Goal: Task Accomplishment & Management: Manage account settings

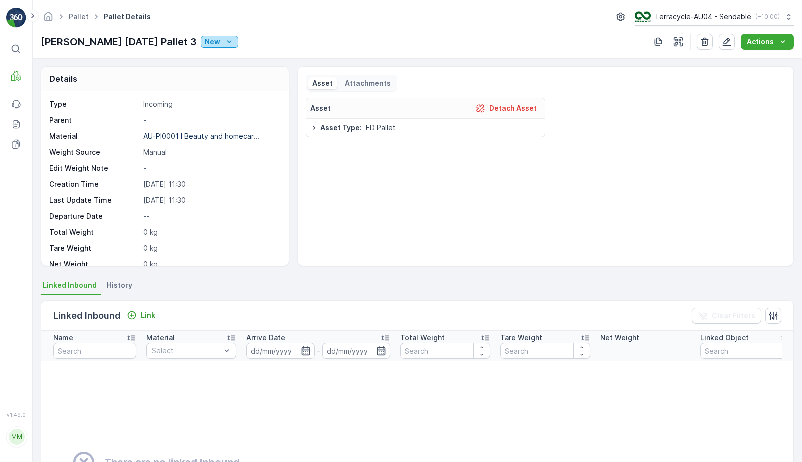
click at [224, 44] on icon "New" at bounding box center [229, 42] width 10 height 10
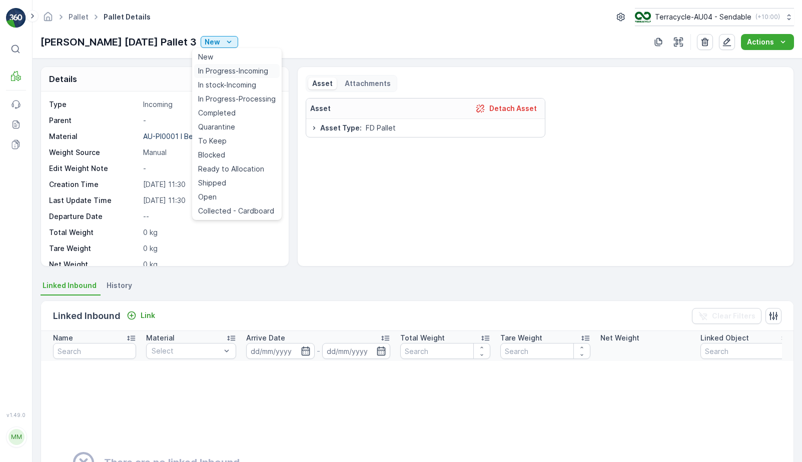
click at [222, 76] on span "In Progress-Incoming" at bounding box center [233, 71] width 70 height 10
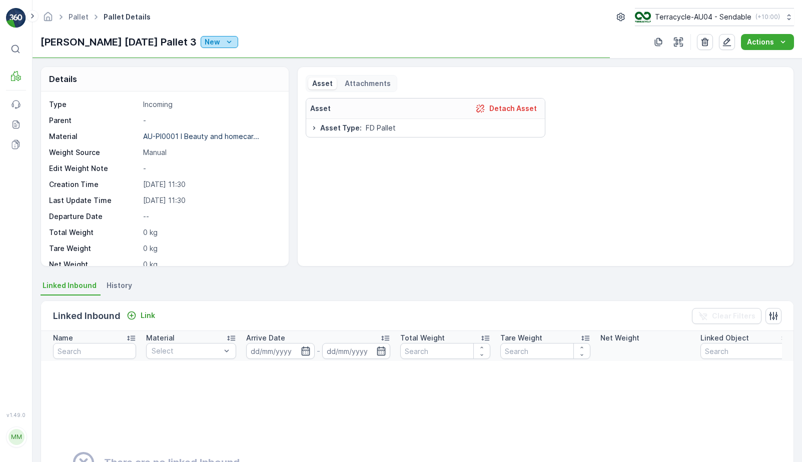
click at [224, 46] on icon "New" at bounding box center [229, 42] width 10 height 10
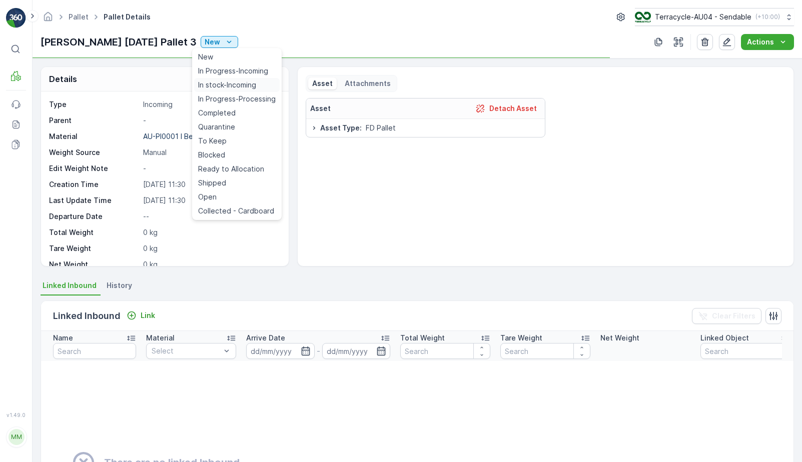
click at [219, 85] on span "In stock-Incoming" at bounding box center [227, 85] width 58 height 10
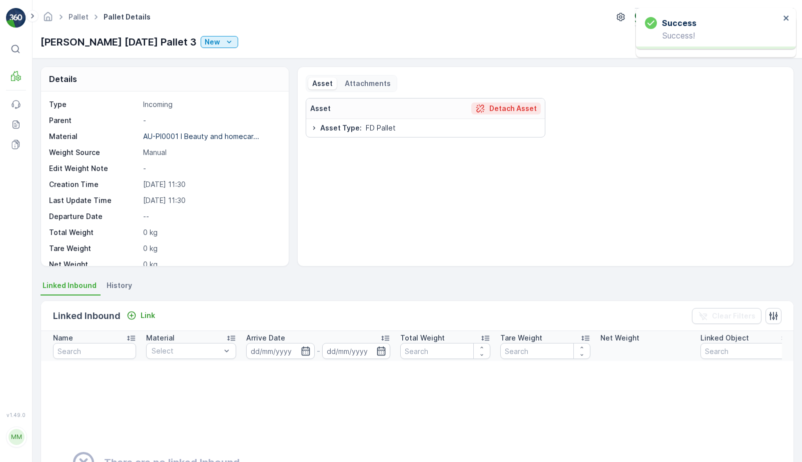
click at [497, 111] on p "Detach Asset" at bounding box center [513, 109] width 48 height 10
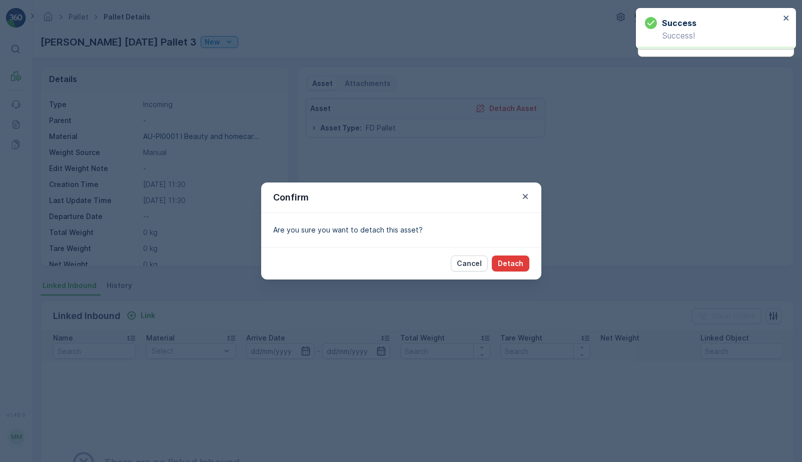
click at [506, 263] on p "Detach" at bounding box center [511, 264] width 26 height 10
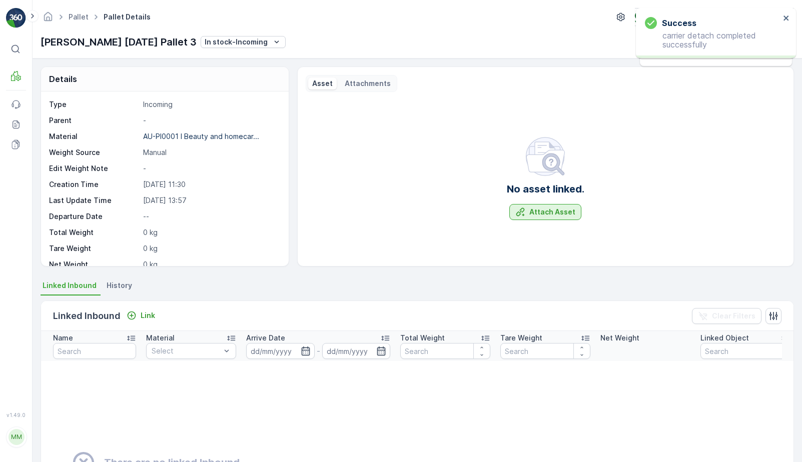
click at [545, 214] on p "Attach Asset" at bounding box center [553, 212] width 46 height 10
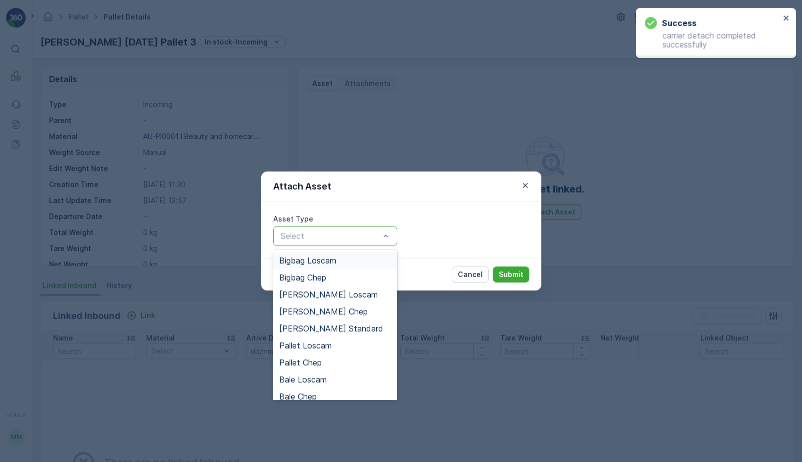
click at [351, 238] on div at bounding box center [330, 236] width 101 height 9
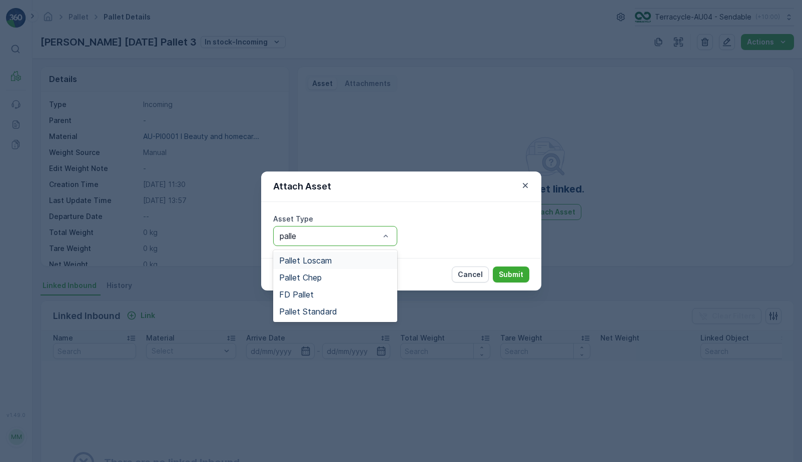
type input "pallet"
click at [354, 317] on div "Pallet Standard" at bounding box center [335, 311] width 124 height 17
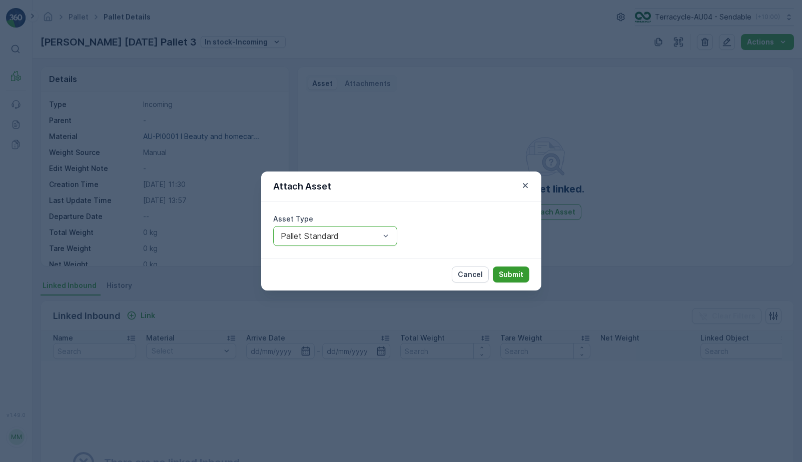
click at [521, 278] on p "Submit" at bounding box center [511, 275] width 25 height 10
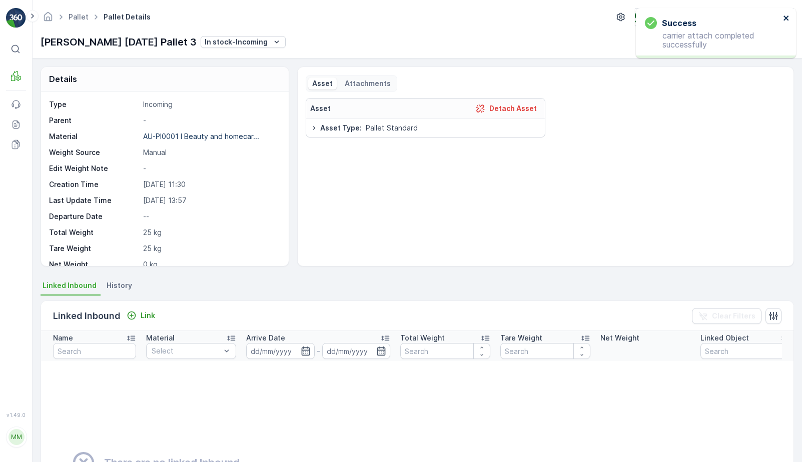
click at [785, 15] on icon "close" at bounding box center [786, 18] width 7 height 8
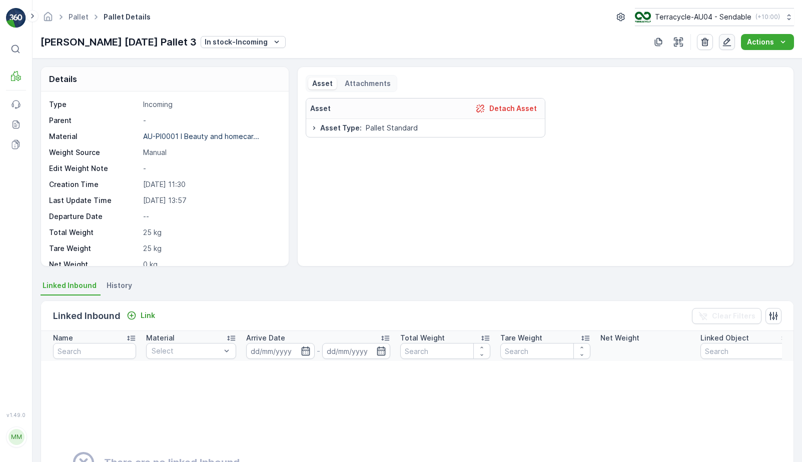
click at [729, 42] on icon "button" at bounding box center [727, 42] width 10 height 10
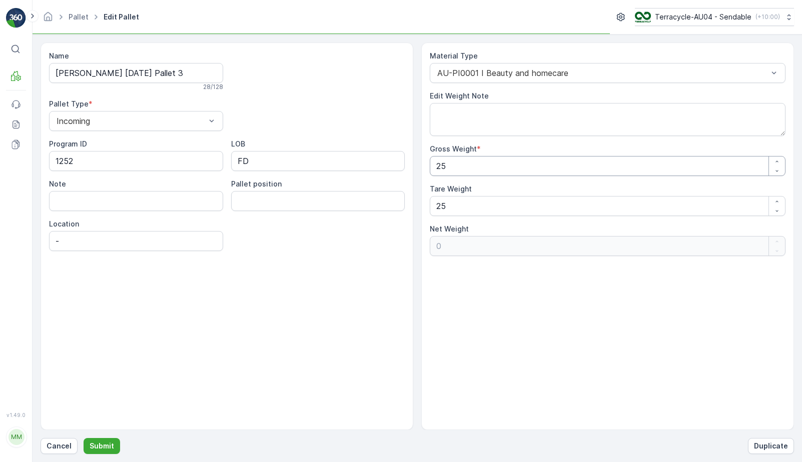
click at [487, 167] on Weight "25" at bounding box center [608, 166] width 356 height 20
type Weight "250"
type Weight "225"
type Weight "25"
type Weight "0"
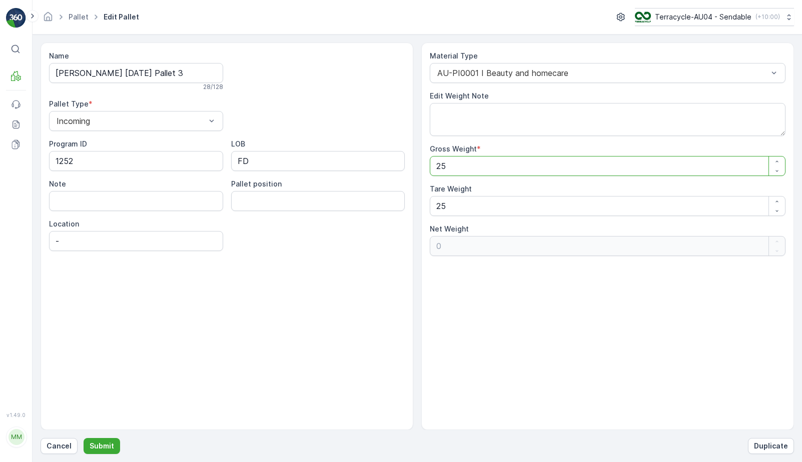
type Weight "2"
type Weight "-23"
type Weight "20"
type Weight "-5"
type Weight "2"
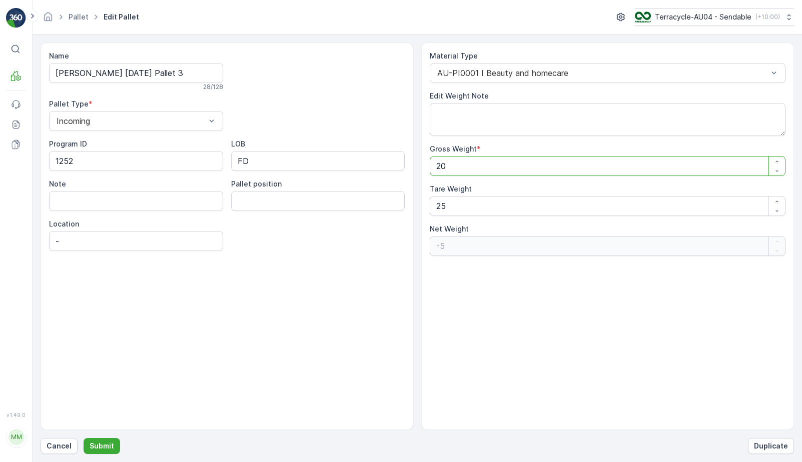
type Weight "-23"
type Weight "22"
type Weight "-3"
type Weight "220"
type Weight "195"
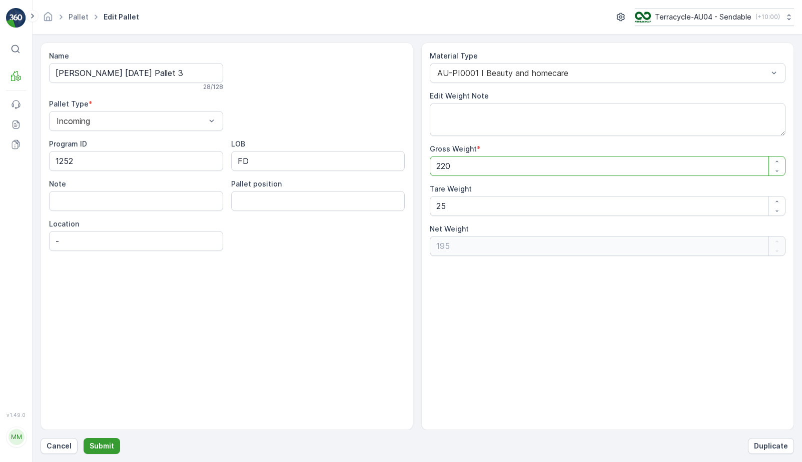
type Weight "220"
click at [107, 446] on p "Submit" at bounding box center [102, 446] width 25 height 10
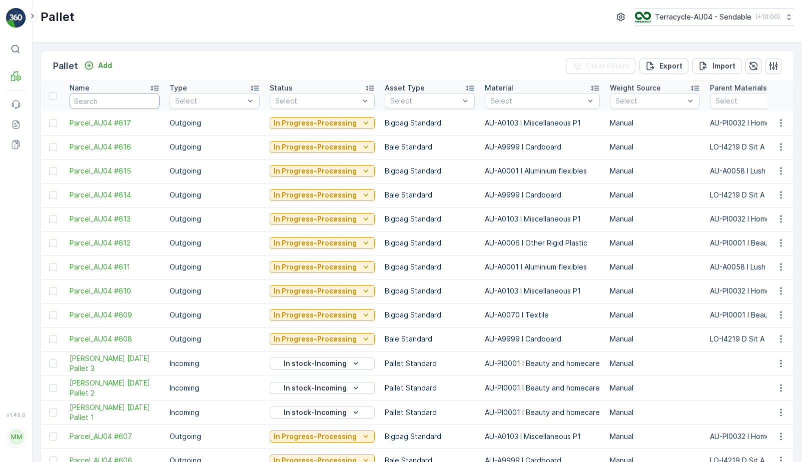
click at [127, 105] on input "text" at bounding box center [115, 101] width 90 height 16
type input "DSA 3"
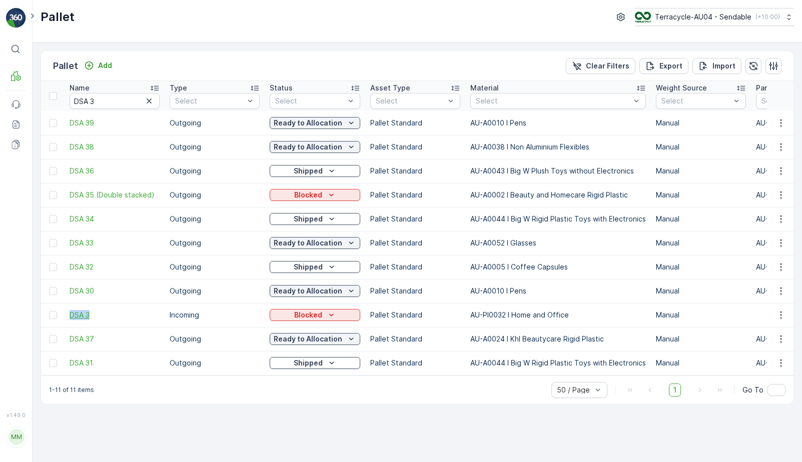
drag, startPoint x: 62, startPoint y: 313, endPoint x: 114, endPoint y: 313, distance: 52.1
click at [87, 312] on span "DSA 3" at bounding box center [115, 315] width 90 height 10
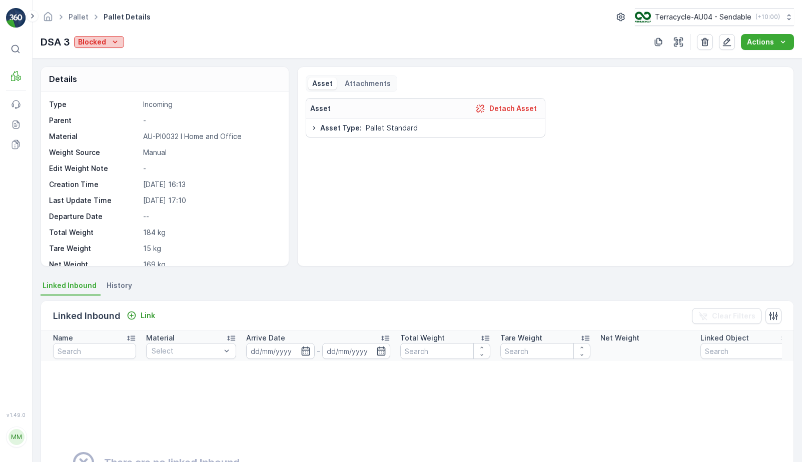
click at [101, 46] on p "Blocked" at bounding box center [92, 42] width 28 height 10
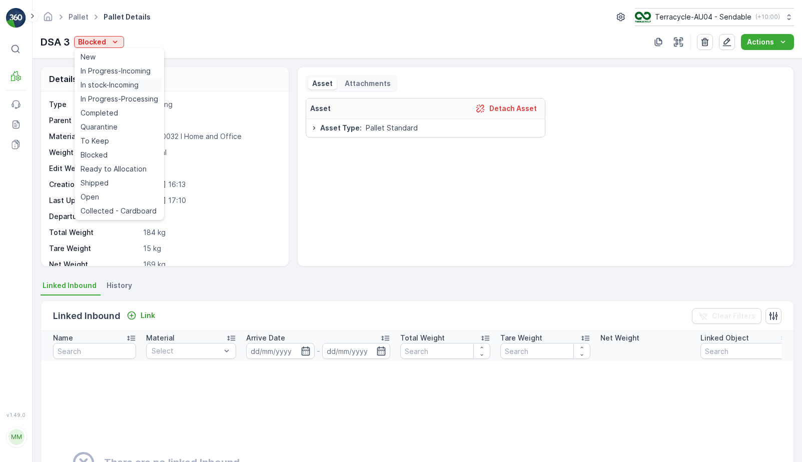
click at [120, 81] on span "In stock-Incoming" at bounding box center [110, 85] width 58 height 10
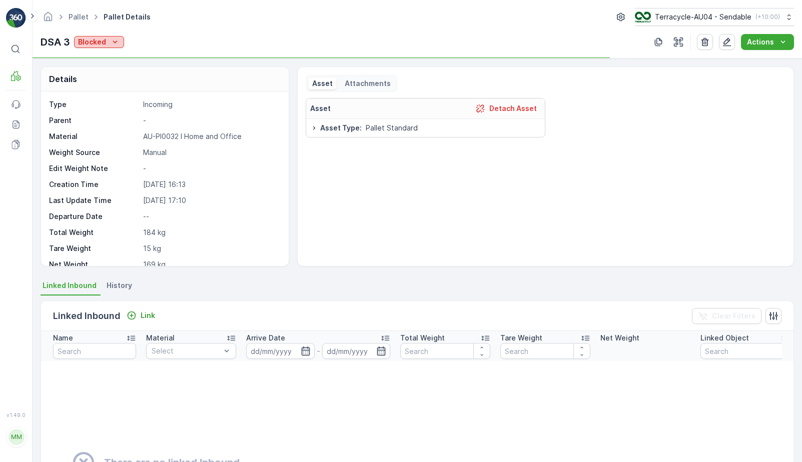
click at [109, 47] on div "Blocked" at bounding box center [99, 42] width 42 height 10
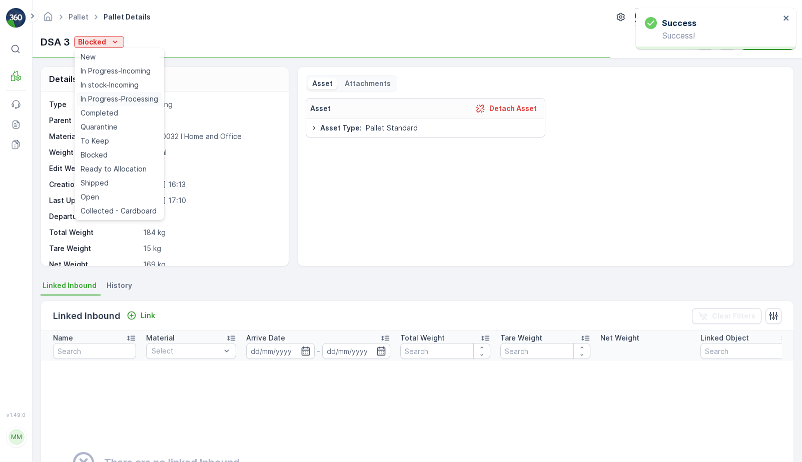
click at [129, 102] on span "In Progress-Processing" at bounding box center [120, 99] width 78 height 10
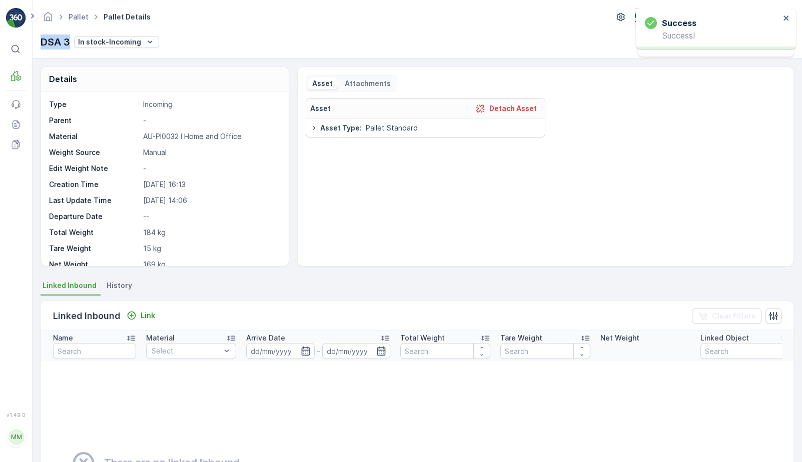
drag, startPoint x: 44, startPoint y: 41, endPoint x: 67, endPoint y: 43, distance: 23.1
click at [67, 43] on p "DSA 3" at bounding box center [56, 42] width 30 height 15
copy p "DSA"
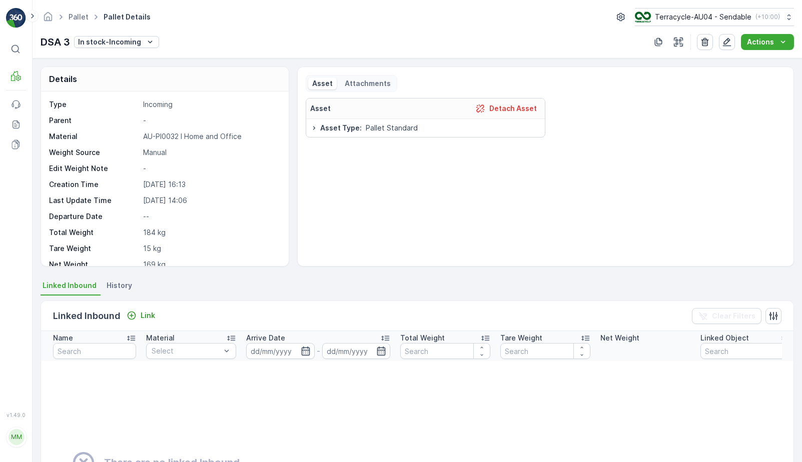
click at [142, 49] on div "DSA 3 In stock-Incoming" at bounding box center [100, 42] width 119 height 15
click at [141, 44] on div "In stock-Incoming" at bounding box center [116, 42] width 77 height 10
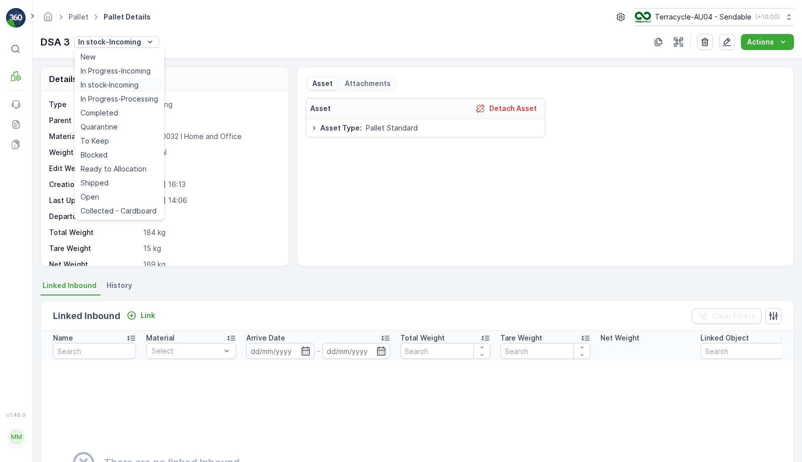
click at [143, 87] on div "In stock-Incoming" at bounding box center [120, 85] width 86 height 14
